Goal: Task Accomplishment & Management: Manage account settings

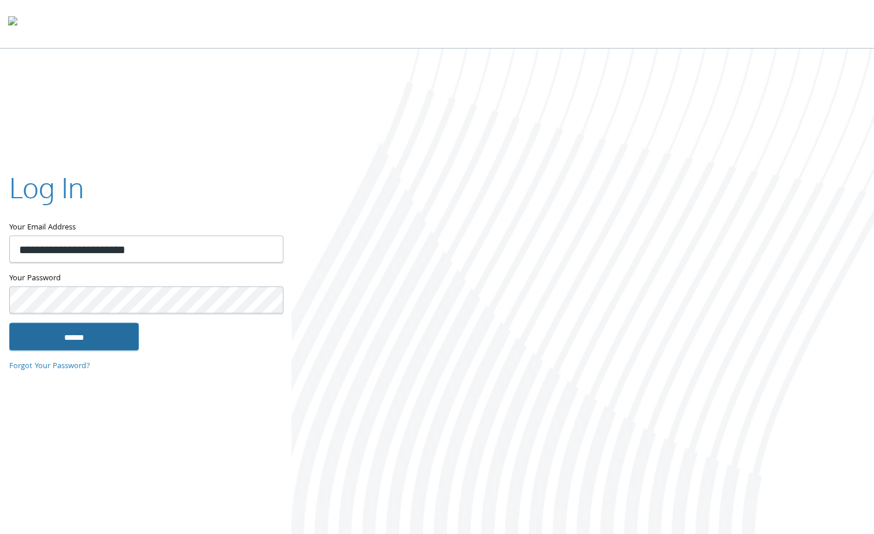
click at [77, 329] on input "******" at bounding box center [74, 337] width 130 height 28
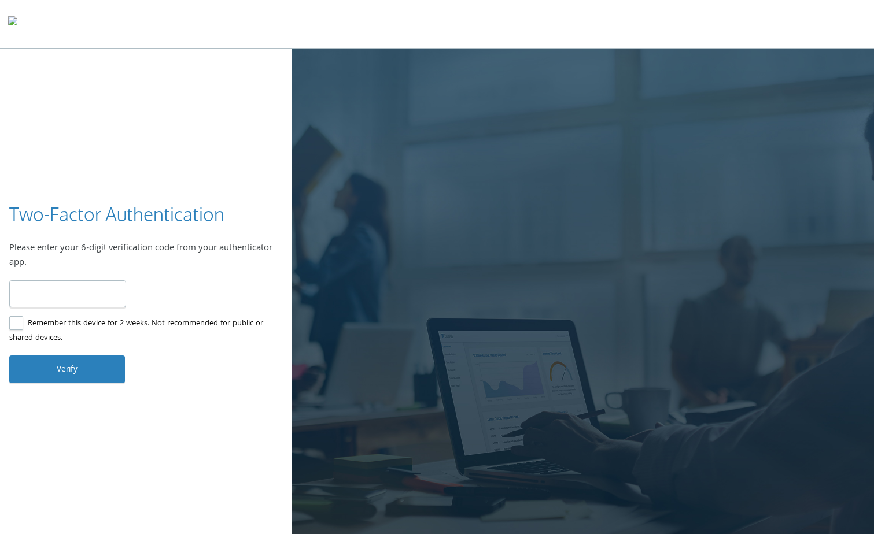
type input "*"
type input "******"
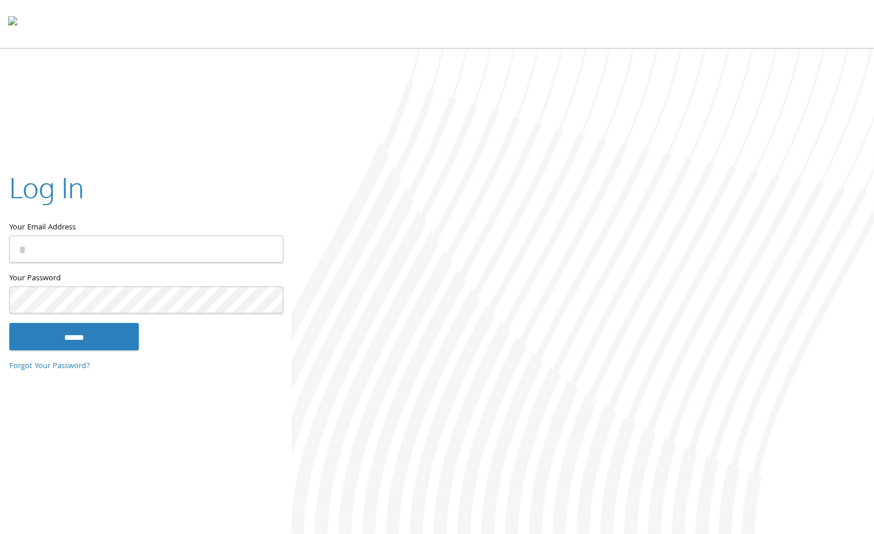
type input "**********"
